Goal: Task Accomplishment & Management: Use online tool/utility

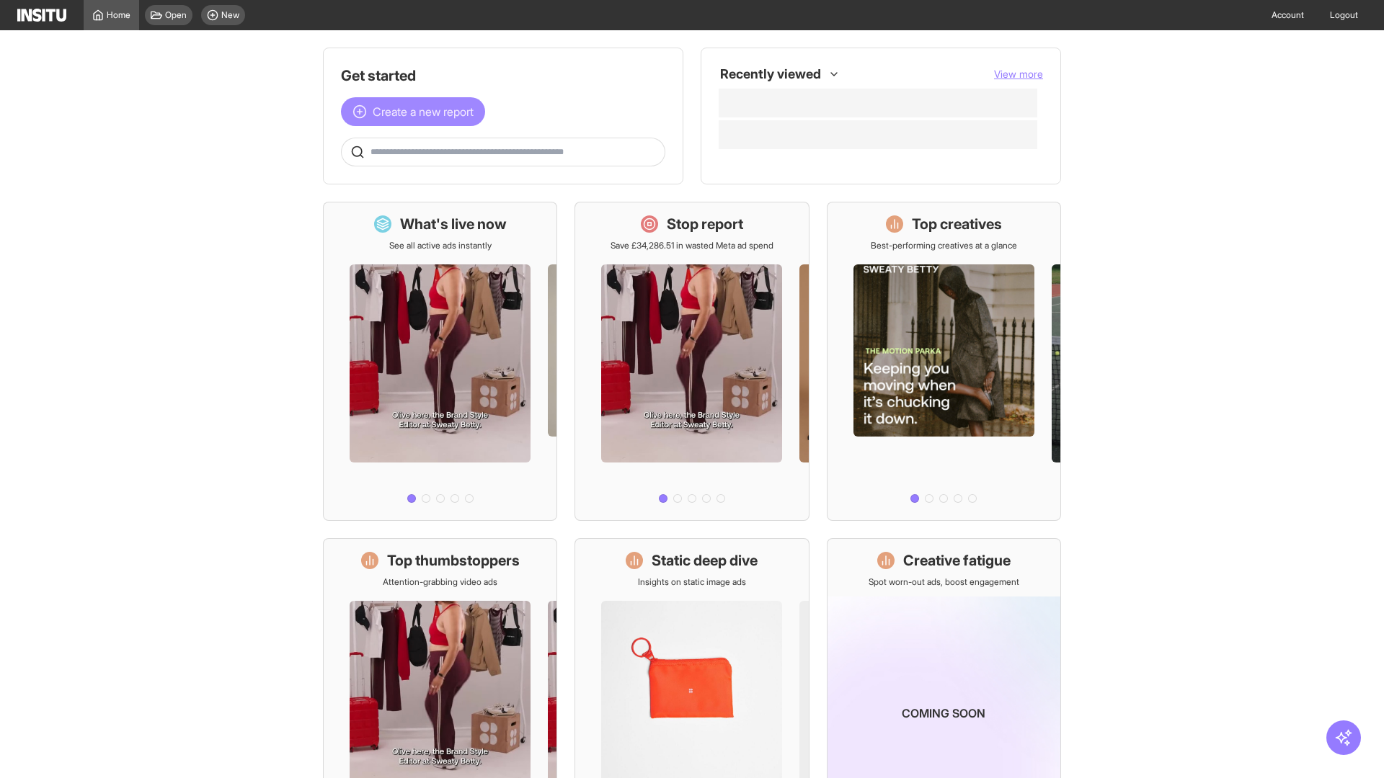
click at [417, 112] on span "Create a new report" at bounding box center [423, 111] width 101 height 17
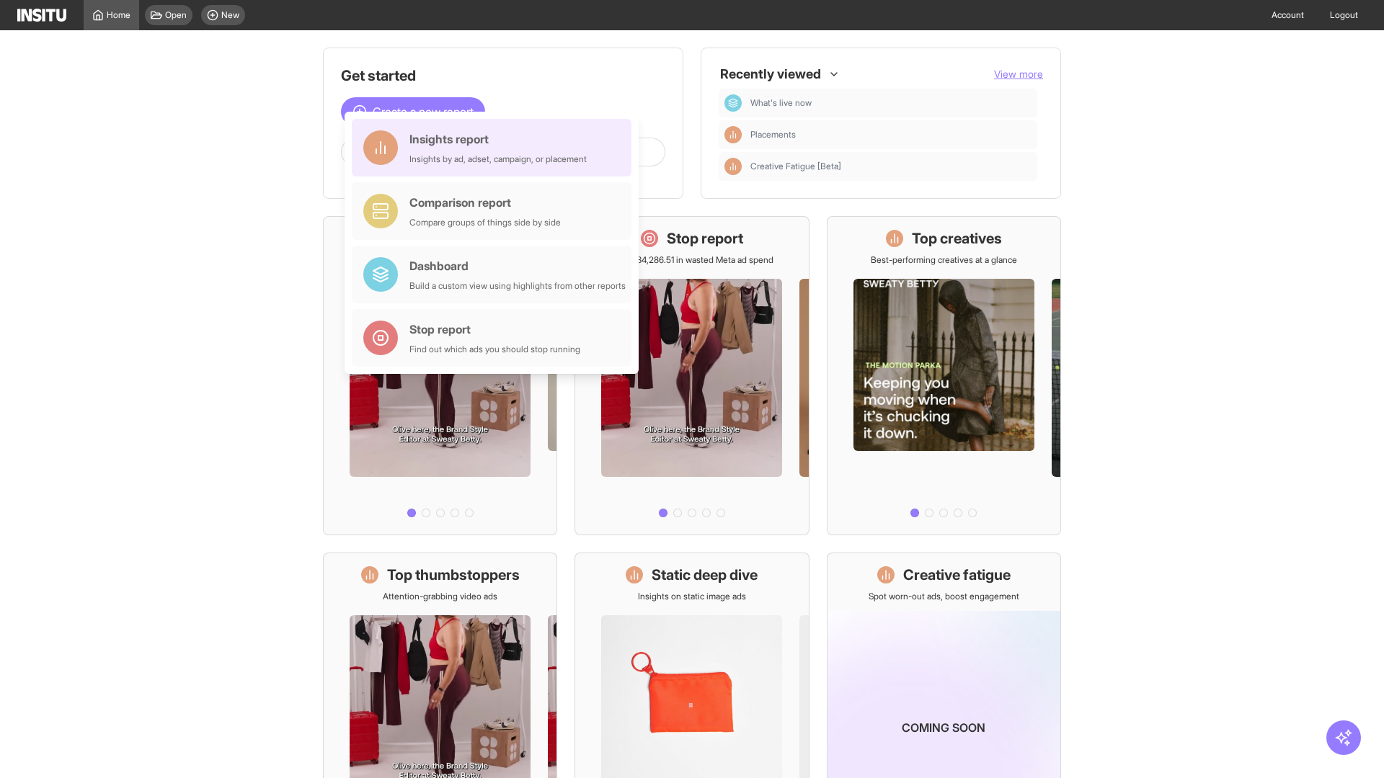
click at [495, 148] on div "Insights report Insights by ad, adset, campaign, or placement" at bounding box center [497, 147] width 177 height 35
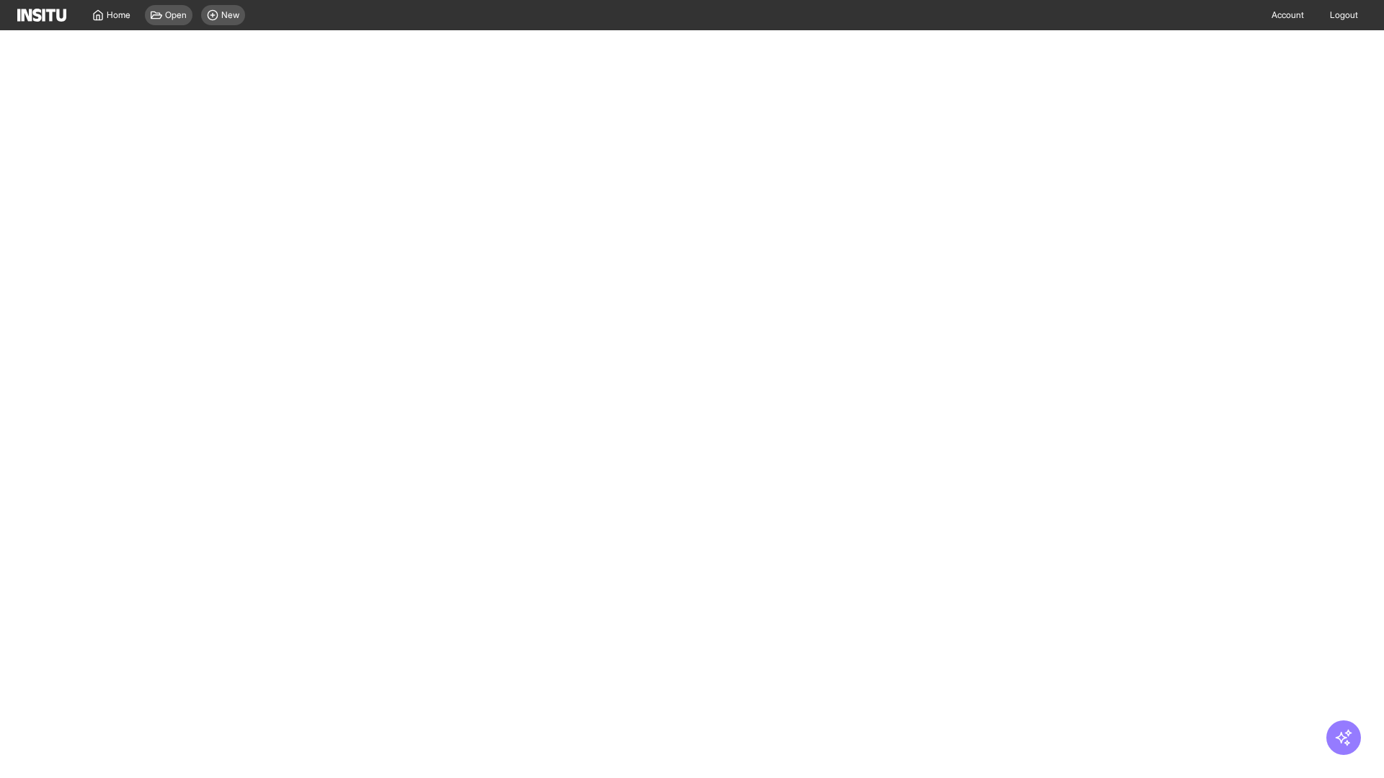
select select "**"
